Goal: Task Accomplishment & Management: Manage account settings

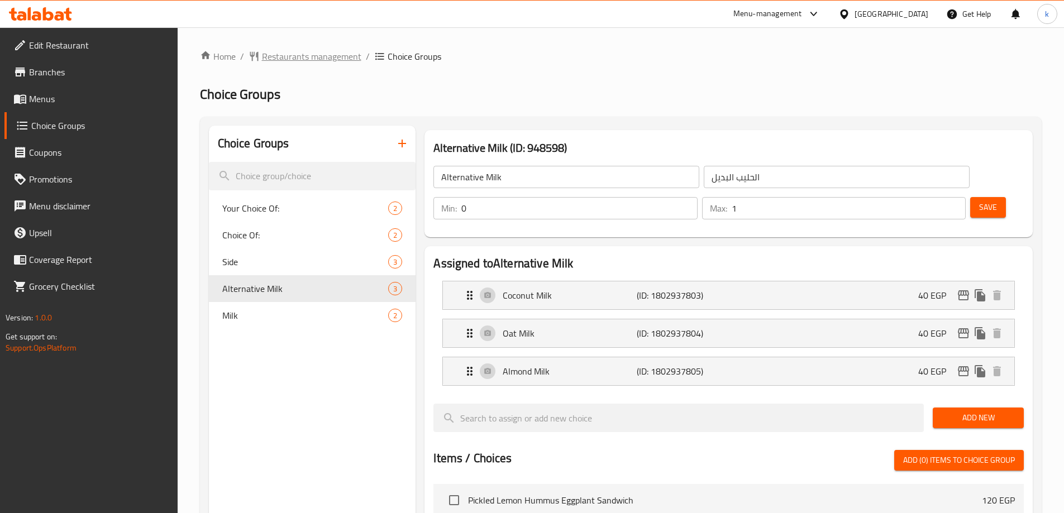
click at [286, 56] on span "Restaurants management" at bounding box center [311, 56] width 99 height 13
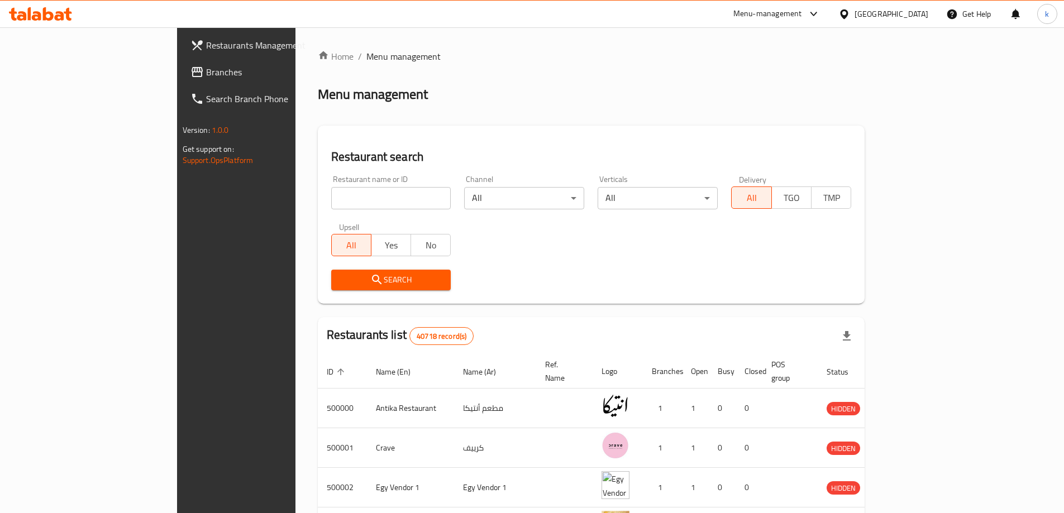
click at [182, 79] on link "Branches" at bounding box center [268, 72] width 173 height 27
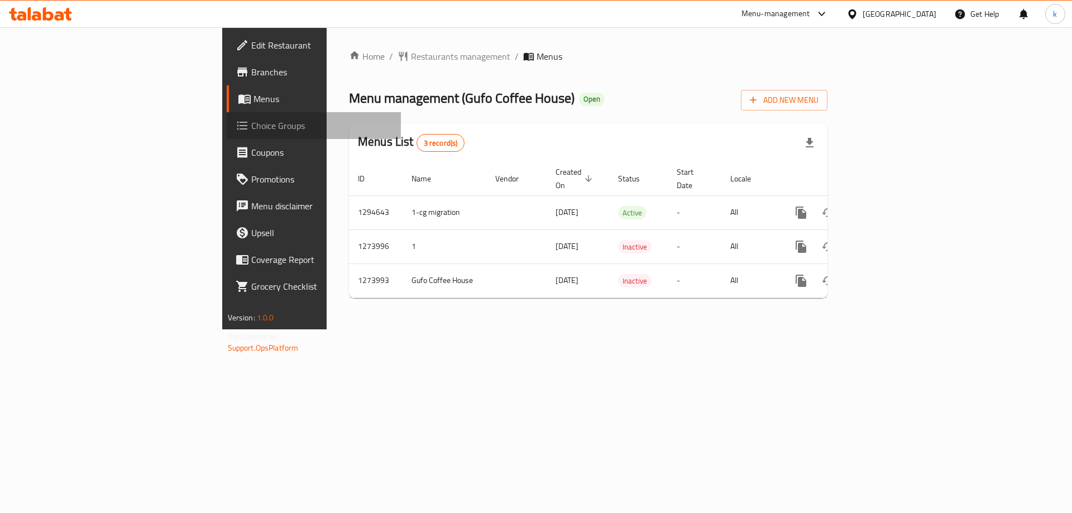
click at [251, 130] on span "Choice Groups" at bounding box center [321, 125] width 141 height 13
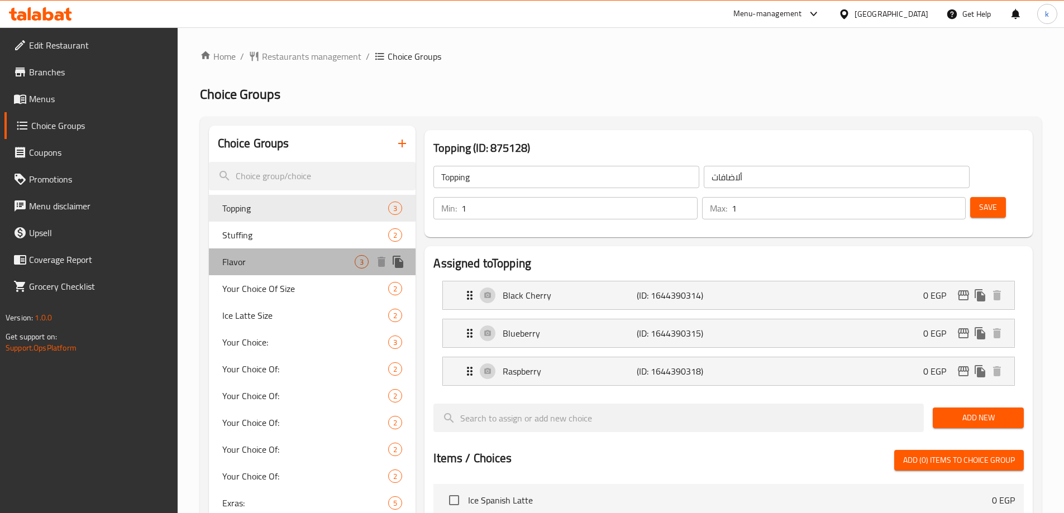
click at [259, 273] on div "Flavor 3" at bounding box center [312, 262] width 207 height 27
type input "Flavor"
type input "النكهة"
type input "0"
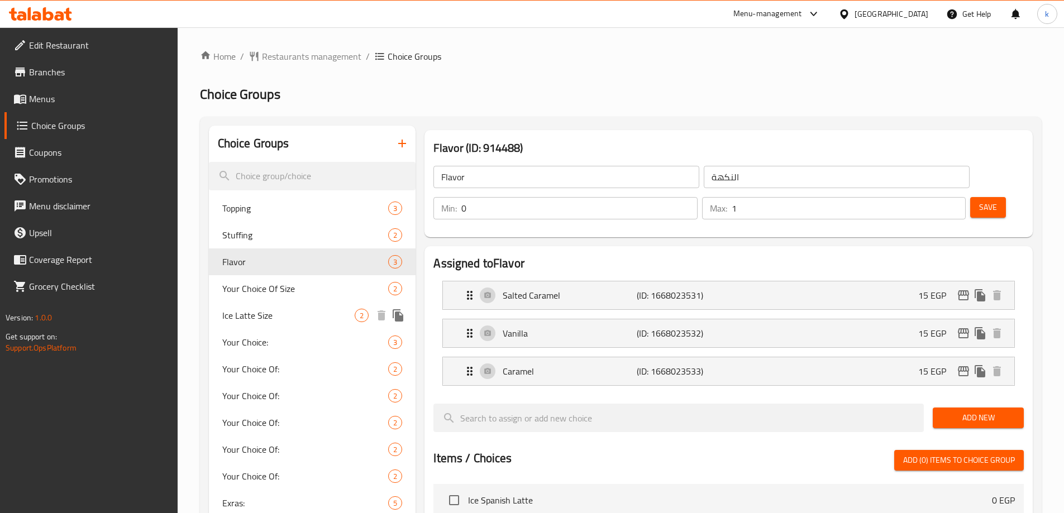
click at [269, 317] on span "Ice Latte Size" at bounding box center [288, 315] width 133 height 13
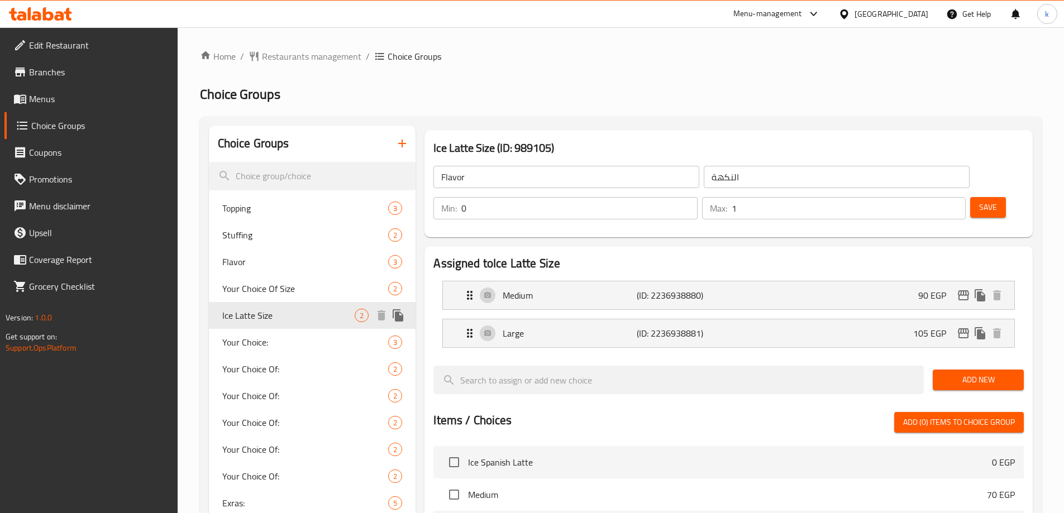
type input "Ice Latte Size"
type input "حجم الأيس لاتيه"
type input "1"
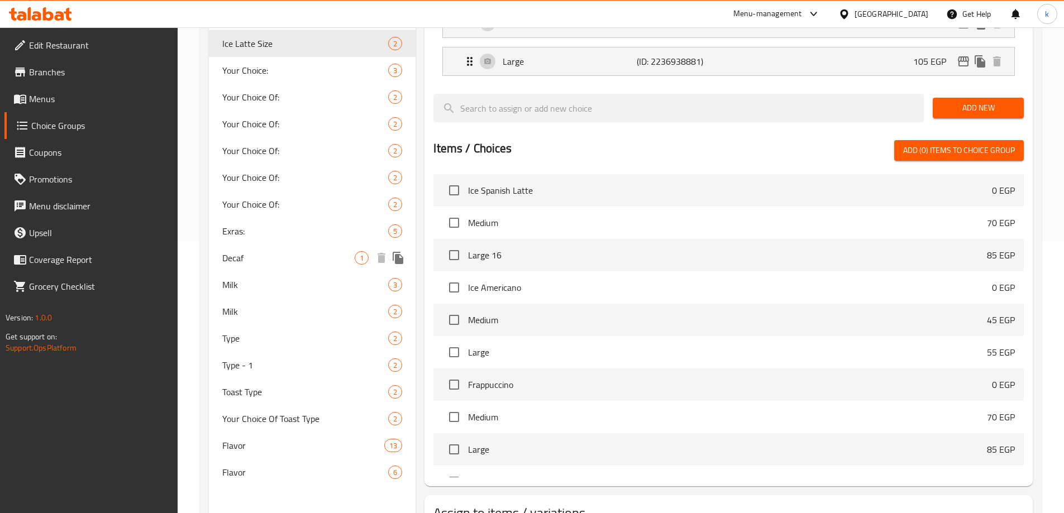
scroll to position [328, 0]
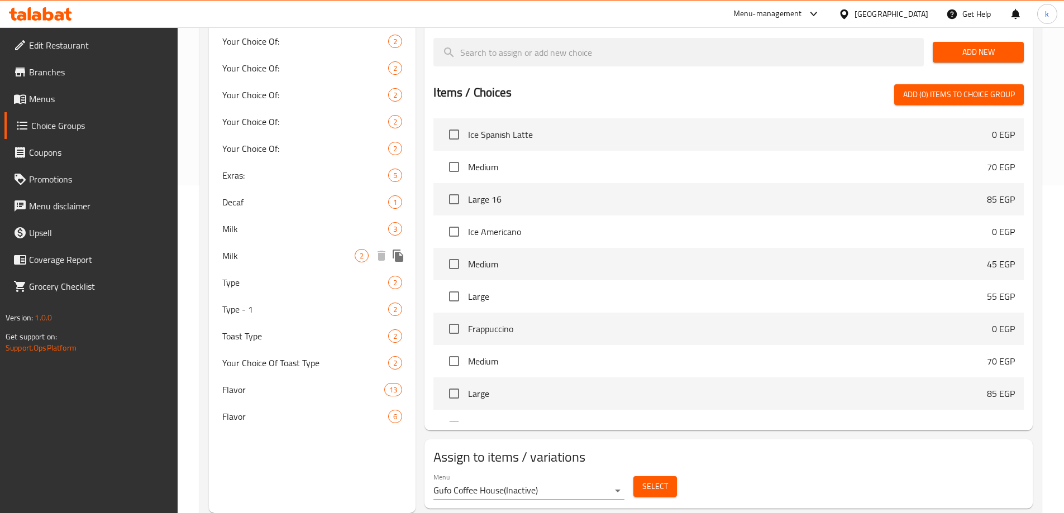
click at [252, 248] on div "Milk 2" at bounding box center [312, 255] width 207 height 27
type input "Milk"
type input "لبن"
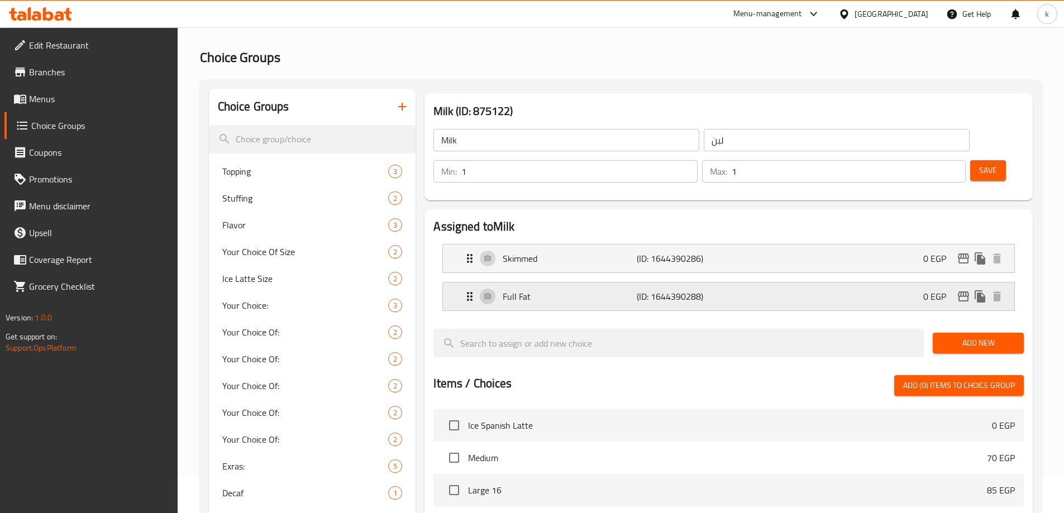
scroll to position [0, 0]
